Goal: Book appointment/travel/reservation

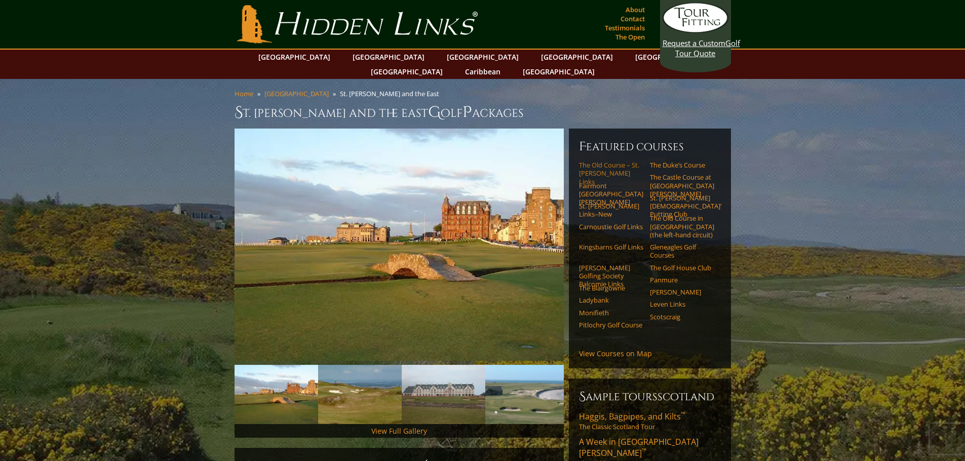
click at [597, 161] on link "The Old Course – St. [PERSON_NAME] Links" at bounding box center [611, 173] width 64 height 25
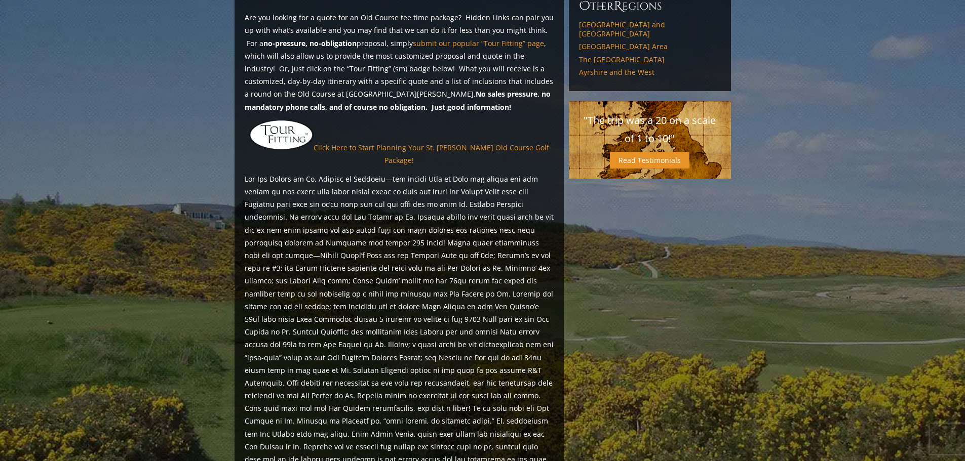
scroll to position [861, 0]
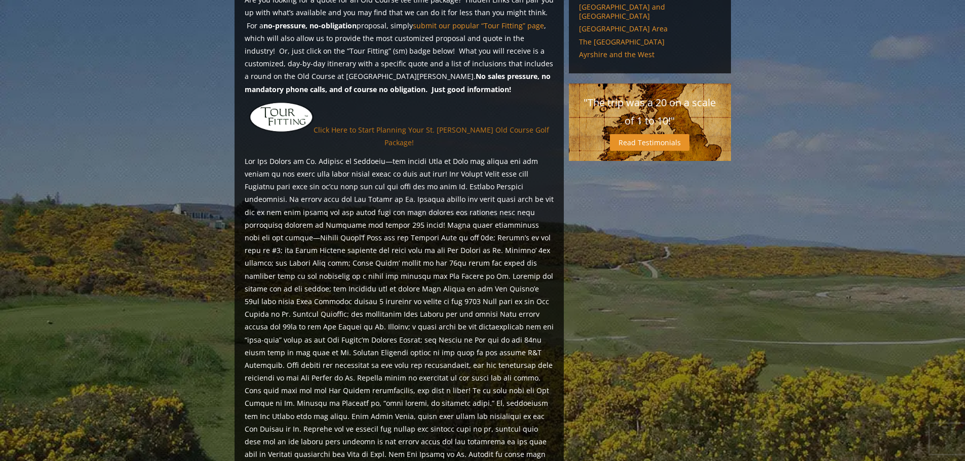
click at [447, 125] on link "Click Here to Start Planning Your St. [PERSON_NAME] Old Course Golf Package!" at bounding box center [430, 136] width 235 height 22
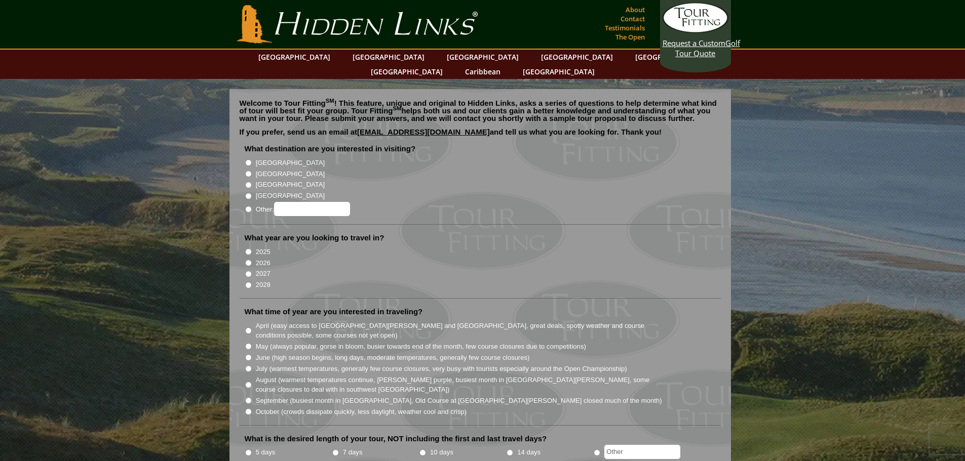
click at [248, 260] on input "2026" at bounding box center [248, 263] width 7 height 7
radio input "true"
click at [247, 171] on input "[GEOGRAPHIC_DATA]" at bounding box center [248, 174] width 7 height 7
radio input "true"
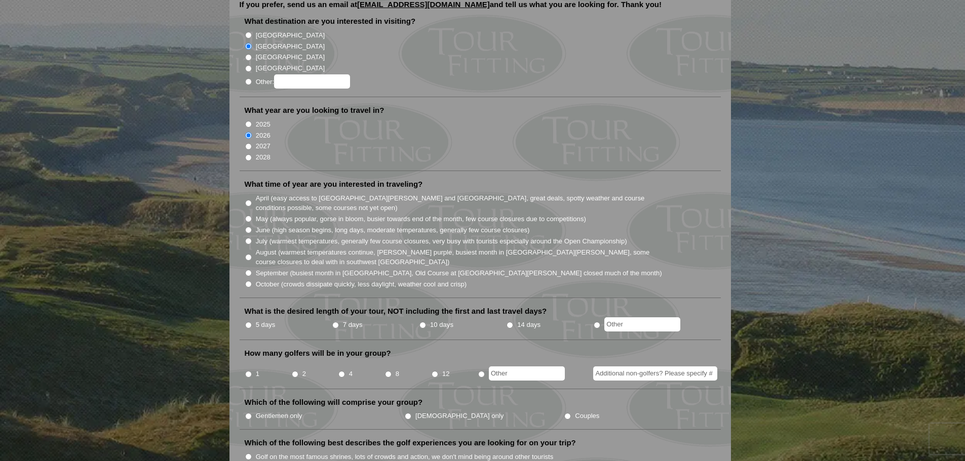
scroll to position [152, 0]
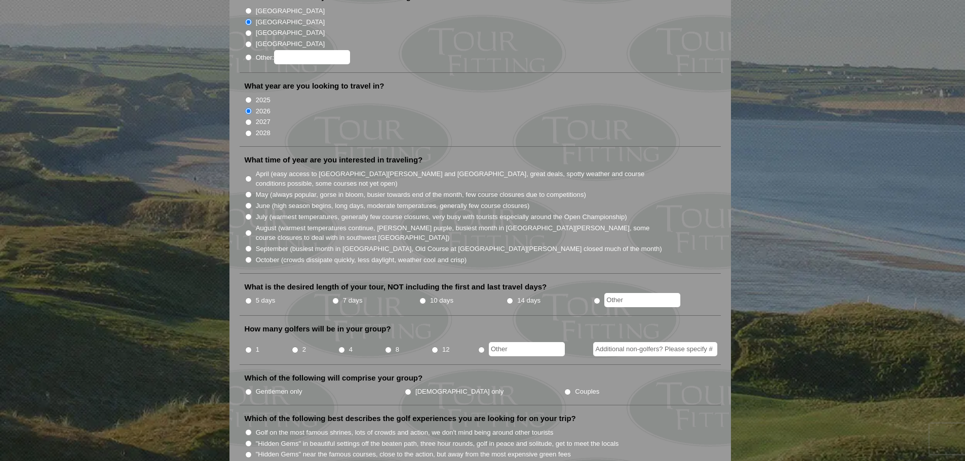
click at [249, 246] on input "September (busiest month in Ireland, Old Course at St. Andrews closed much of t…" at bounding box center [248, 249] width 7 height 7
radio input "true"
